Goal: Navigation & Orientation: Understand site structure

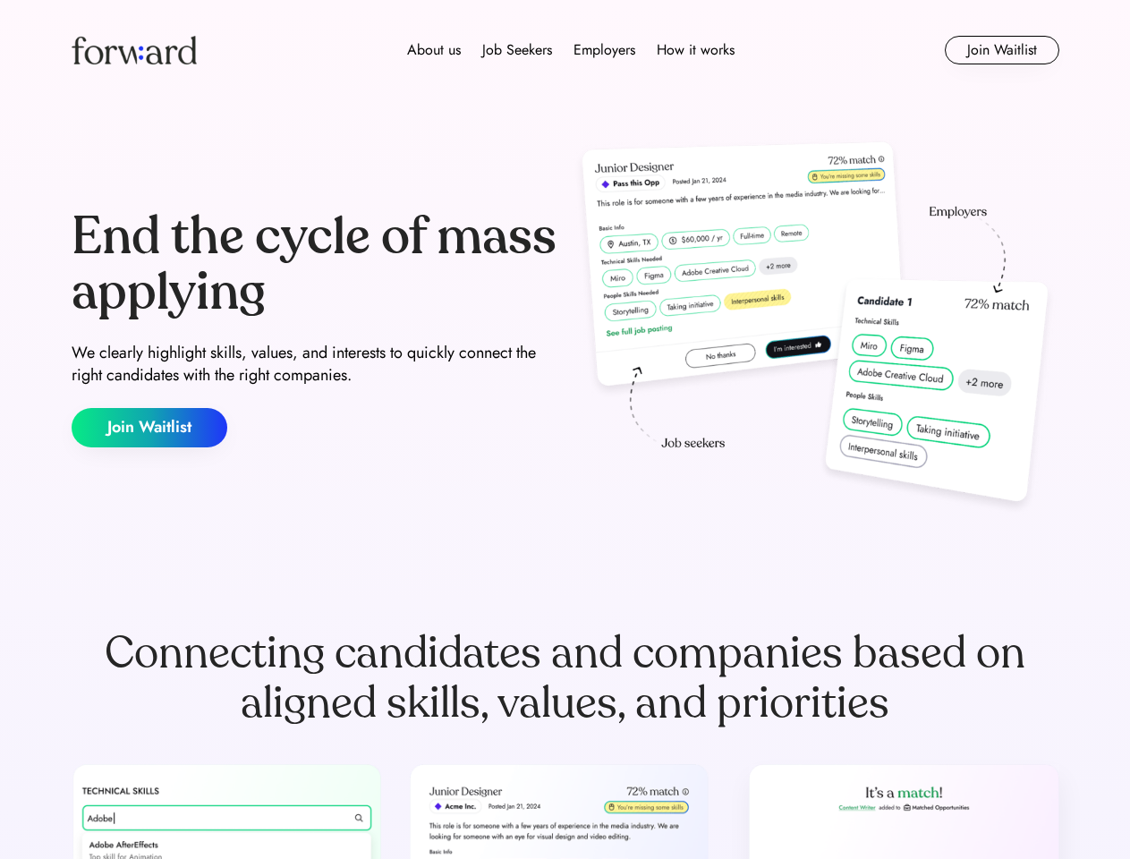
click at [565, 429] on div "End the cycle of mass applying We clearly highlight skills, values, and interes…" at bounding box center [566, 328] width 988 height 385
click at [566, 50] on div "About us Job Seekers Employers How it works" at bounding box center [570, 49] width 705 height 21
click at [134, 50] on img at bounding box center [134, 50] width 125 height 29
click at [571, 50] on div "About us Job Seekers Employers How it works" at bounding box center [570, 49] width 705 height 21
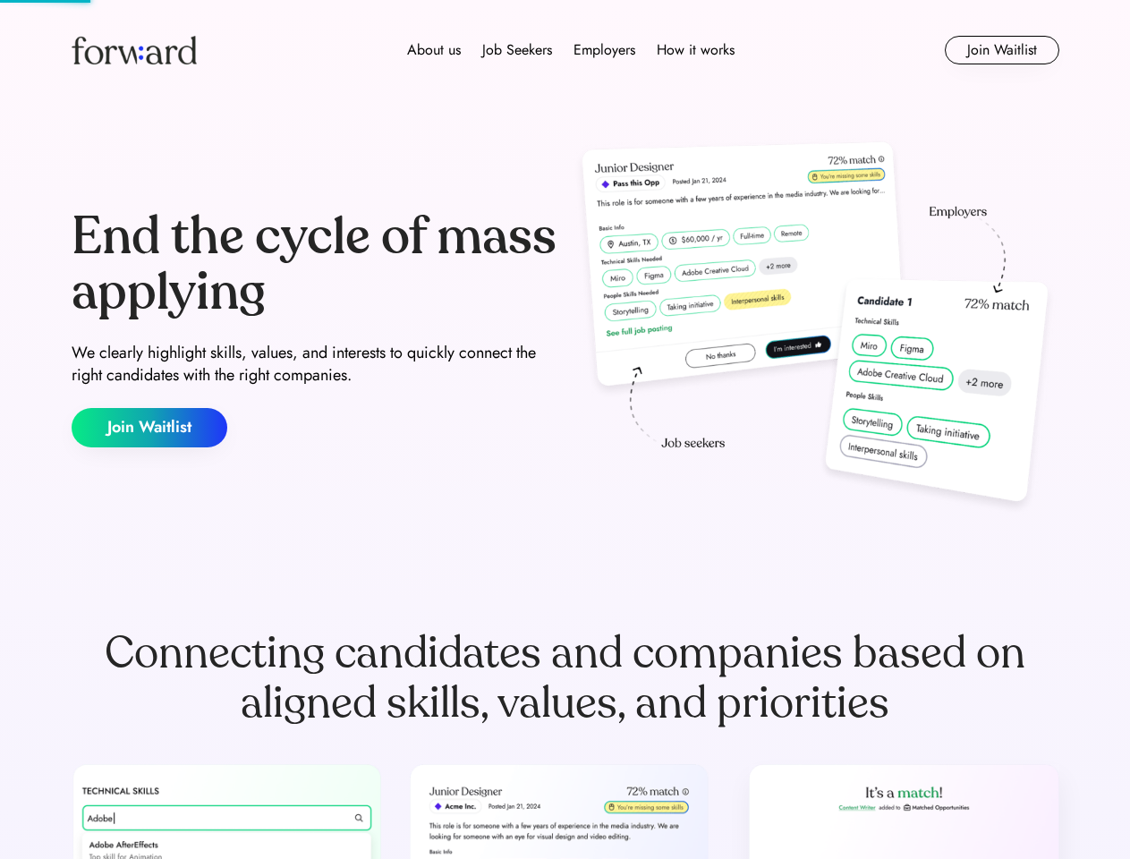
click at [434, 50] on div "About us" at bounding box center [434, 49] width 54 height 21
click at [517, 50] on div "Job Seekers" at bounding box center [517, 49] width 70 height 21
click at [604, 50] on div "Employers" at bounding box center [605, 49] width 62 height 21
click at [694, 50] on div "How it works" at bounding box center [696, 49] width 78 height 21
click at [1001, 50] on button "Join Waitlist" at bounding box center [1002, 50] width 115 height 29
